Goal: Find specific page/section: Find specific page/section

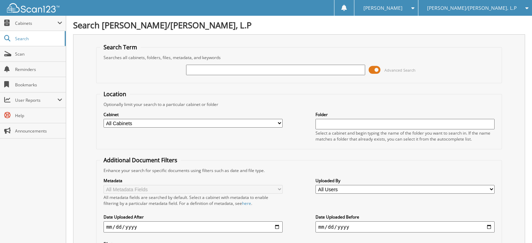
click at [206, 70] on input "text" at bounding box center [275, 70] width 179 height 11
type input "INTEG"
drag, startPoint x: 215, startPoint y: 68, endPoint x: 154, endPoint y: 75, distance: 61.3
click at [154, 75] on div "INTEG Advanced Search" at bounding box center [299, 70] width 399 height 19
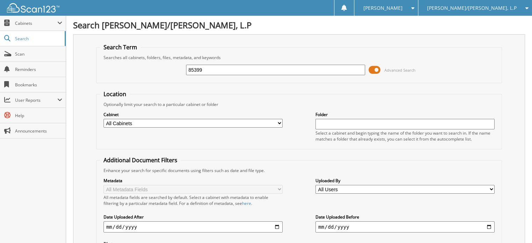
type input "85399"
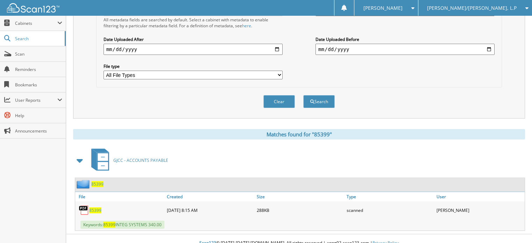
scroll to position [179, 0]
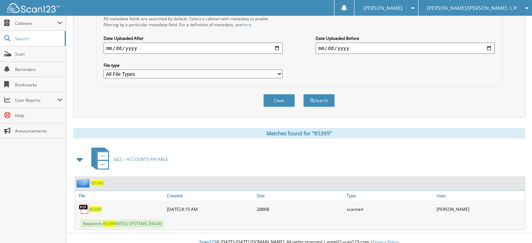
click at [97, 207] on span "85399" at bounding box center [95, 210] width 12 height 6
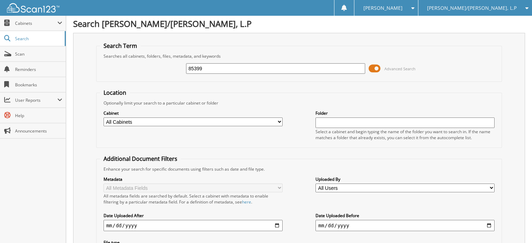
scroll to position [0, 0]
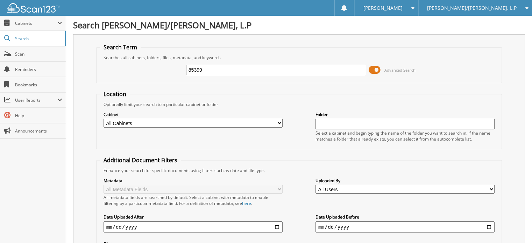
click at [218, 70] on input "85399" at bounding box center [275, 70] width 179 height 11
type input "85499"
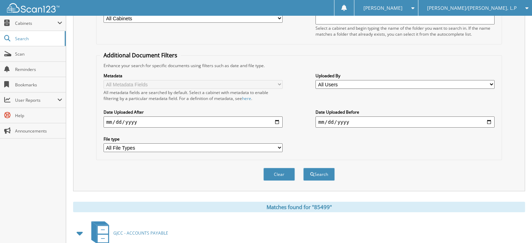
scroll to position [179, 0]
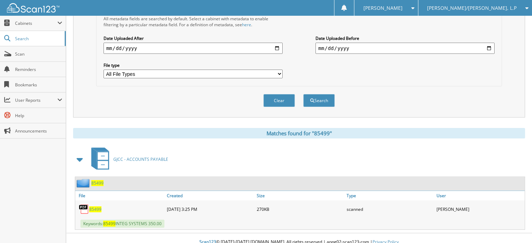
click at [99, 207] on span "85499" at bounding box center [95, 210] width 12 height 6
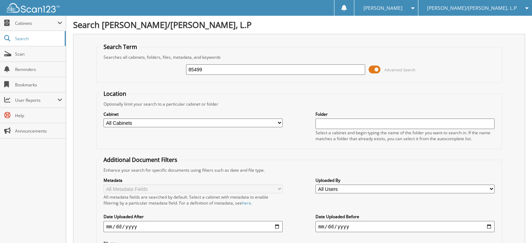
scroll to position [0, 0]
drag, startPoint x: 218, startPoint y: 68, endPoint x: 170, endPoint y: 68, distance: 47.6
click at [170, 68] on div "85499 Advanced Search" at bounding box center [299, 70] width 399 height 19
type input "85585"
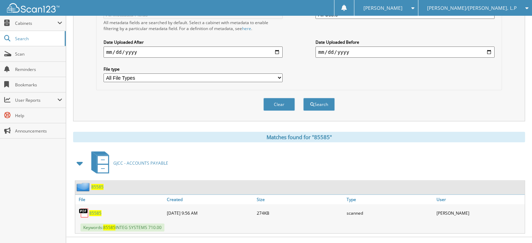
scroll to position [179, 0]
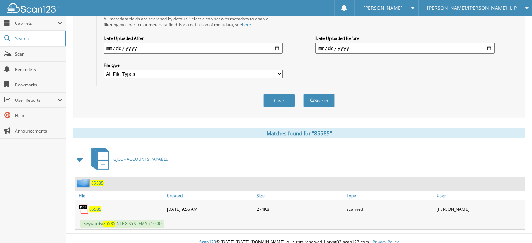
click at [98, 207] on span "85585" at bounding box center [95, 210] width 12 height 6
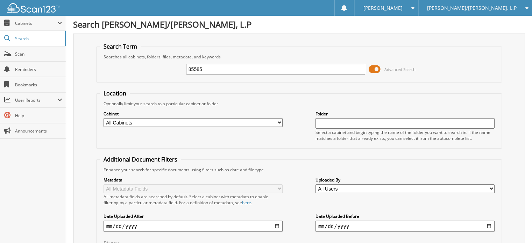
scroll to position [0, 0]
drag, startPoint x: 225, startPoint y: 65, endPoint x: 148, endPoint y: 77, distance: 78.3
click at [152, 77] on div "85585 Advanced Search" at bounding box center [299, 70] width 399 height 19
type input "85672"
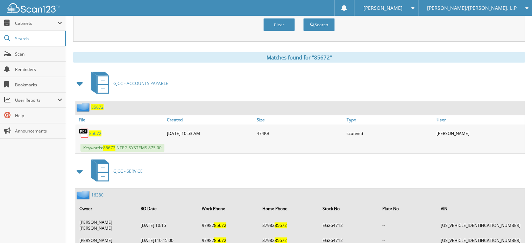
scroll to position [280, 0]
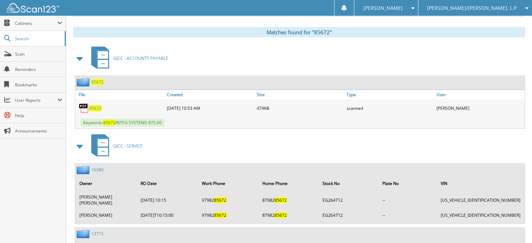
click at [97, 105] on span "85672" at bounding box center [95, 108] width 12 height 6
click at [31, 53] on span "Scan" at bounding box center [38, 54] width 47 height 6
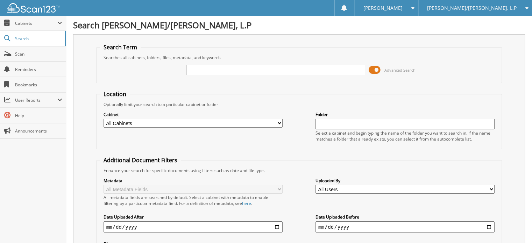
click at [204, 67] on input "text" at bounding box center [275, 70] width 179 height 11
type input "21375"
drag, startPoint x: 239, startPoint y: 71, endPoint x: 66, endPoint y: 63, distance: 173.5
click at [67, 63] on div "Search Gabriel/Jordan Chevrolet, L.P Search Term Searches all cabinets, folders…" at bounding box center [299, 171] width 466 height 342
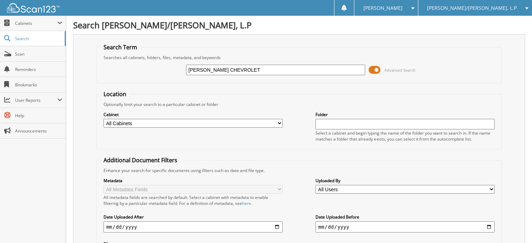
type input "ORR CHEVROLET"
click at [39, 58] on link "Scan" at bounding box center [33, 54] width 66 height 15
click at [225, 124] on select "All Cabinets GJCC - ACCOUNTING GJCC - ACCOUNTS PAYABLE GJCC - BODY SHOP GJCC - …" at bounding box center [193, 123] width 179 height 9
select select "11244"
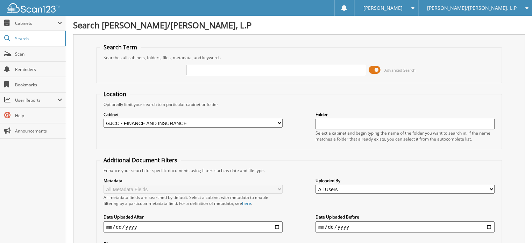
click at [104, 119] on select "All Cabinets GJCC - ACCOUNTING GJCC - ACCOUNTS PAYABLE GJCC - BODY SHOP GJCC - …" at bounding box center [193, 123] width 179 height 9
click at [209, 71] on input "text" at bounding box center [275, 70] width 179 height 11
type input "21375"
click at [189, 121] on select "All Cabinets GJCC - ACCOUNTING GJCC - ACCOUNTS PAYABLE GJCC - BODY SHOP GJCC - …" at bounding box center [193, 123] width 179 height 9
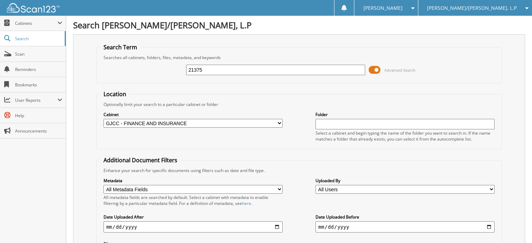
select select "11241"
click at [104, 119] on select "All Cabinets GJCC - ACCOUNTING GJCC - ACCOUNTS PAYABLE GJCC - BODY SHOP GJCC - …" at bounding box center [193, 123] width 179 height 9
click at [243, 70] on input "21375" at bounding box center [275, 70] width 179 height 11
click at [32, 65] on link "Reminders" at bounding box center [33, 69] width 66 height 15
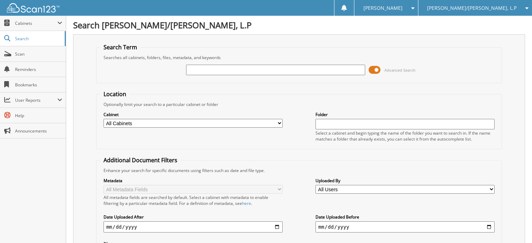
click at [225, 68] on input "text" at bounding box center [275, 70] width 179 height 11
type input "S1233147"
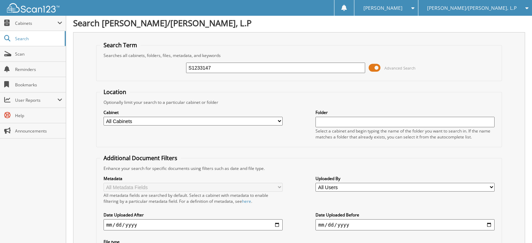
scroll to position [179, 0]
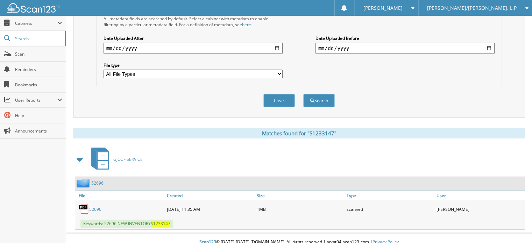
click at [97, 207] on link "52696" at bounding box center [95, 210] width 12 height 6
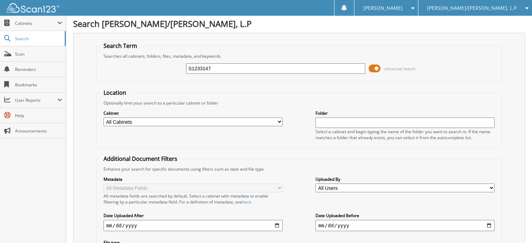
scroll to position [0, 0]
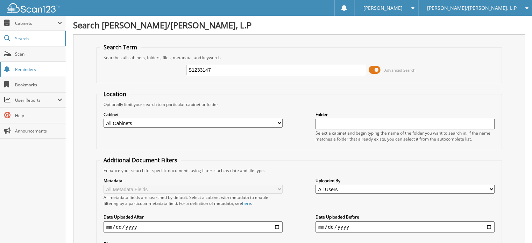
click at [28, 70] on span "Reminders" at bounding box center [38, 70] width 47 height 6
click at [224, 70] on input "text" at bounding box center [275, 70] width 179 height 11
type input "21375"
click at [491, 15] on div "[PERSON_NAME]/[PERSON_NAME], L.P" at bounding box center [475, 8] width 107 height 16
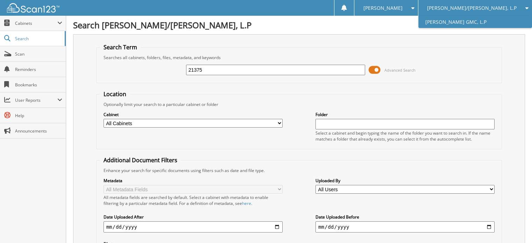
click at [479, 22] on link "[PERSON_NAME] GMC, L.P" at bounding box center [476, 22] width 114 height 12
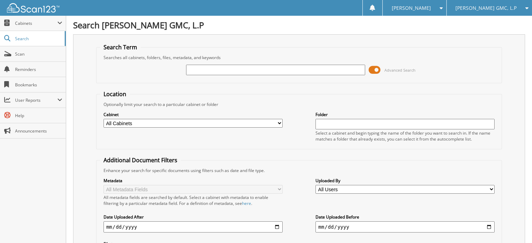
drag, startPoint x: 248, startPoint y: 68, endPoint x: 257, endPoint y: 65, distance: 9.9
click at [252, 68] on input "text" at bounding box center [275, 70] width 179 height 11
type input "21375"
click at [502, 6] on span "[PERSON_NAME] GMC, L.P" at bounding box center [486, 8] width 61 height 4
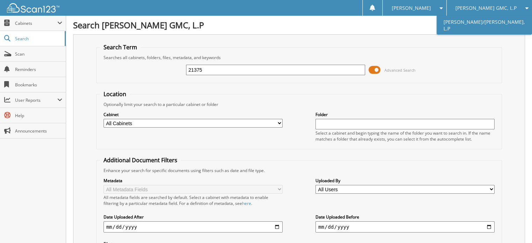
click at [482, 26] on link "[PERSON_NAME]/[PERSON_NAME], L.P" at bounding box center [485, 25] width 96 height 19
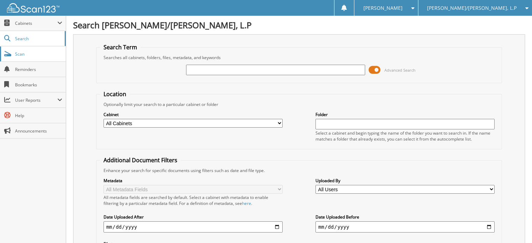
click at [39, 58] on link "Scan" at bounding box center [33, 54] width 66 height 15
